Goal: Check status

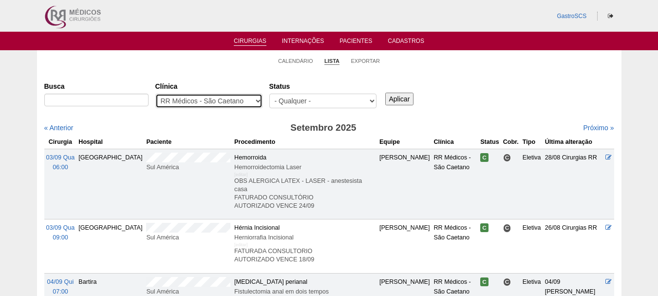
click at [217, 98] on select "- Qualquer - 6R Alphaville Assunção Bartira Brasil Christovão da Gama Cruz Azul…" at bounding box center [208, 101] width 107 height 15
select select "24"
click at [155, 94] on select "- Qualquer - 6R Alphaville Assunção Bartira Brasil Christovão da Gama Cruz Azul…" at bounding box center [208, 101] width 107 height 15
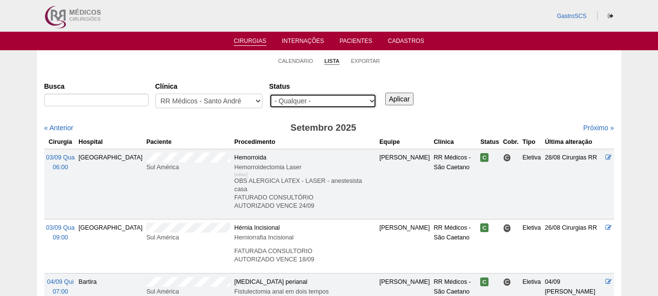
click at [344, 105] on select "- Qualquer - Reservada Confirmada Suspensa Cancelada" at bounding box center [322, 101] width 107 height 15
select select "conf"
click at [269, 94] on select "- Qualquer - Reservada Confirmada Suspensa Cancelada" at bounding box center [322, 101] width 107 height 15
click at [398, 97] on input "Aplicar" at bounding box center [399, 99] width 29 height 13
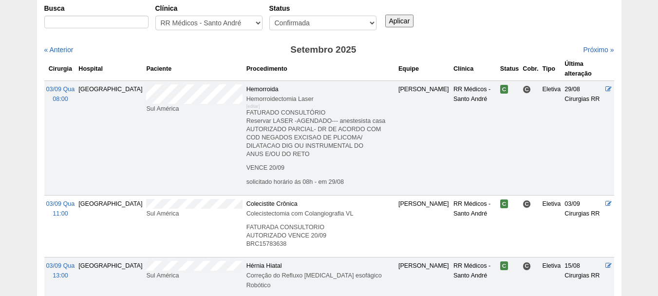
scroll to position [97, 0]
